Goal: Task Accomplishment & Management: Use online tool/utility

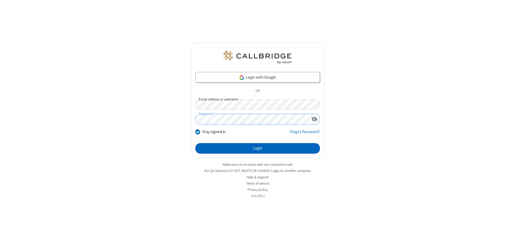
click at [258, 148] on button "Login" at bounding box center [257, 148] width 125 height 11
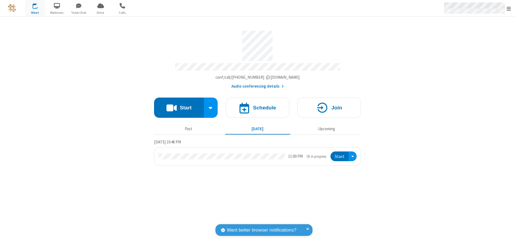
click at [509, 8] on span "Open menu" at bounding box center [509, 8] width 4 height 5
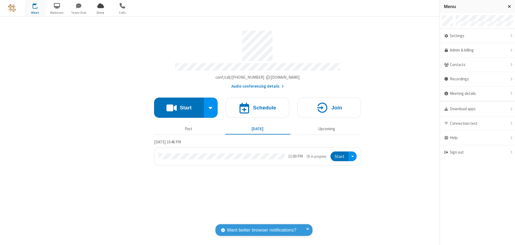
click at [101, 12] on span "Drive" at bounding box center [101, 12] width 20 height 5
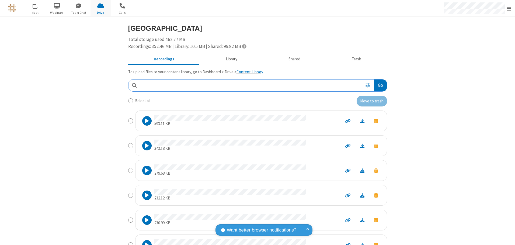
click at [229, 59] on button "Library" at bounding box center [231, 59] width 63 height 10
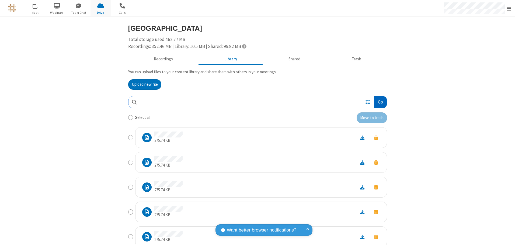
click at [378, 102] on button "Go" at bounding box center [380, 102] width 12 height 12
click at [143, 84] on button "Upload new file" at bounding box center [144, 84] width 33 height 11
